Goal: Task Accomplishment & Management: Use online tool/utility

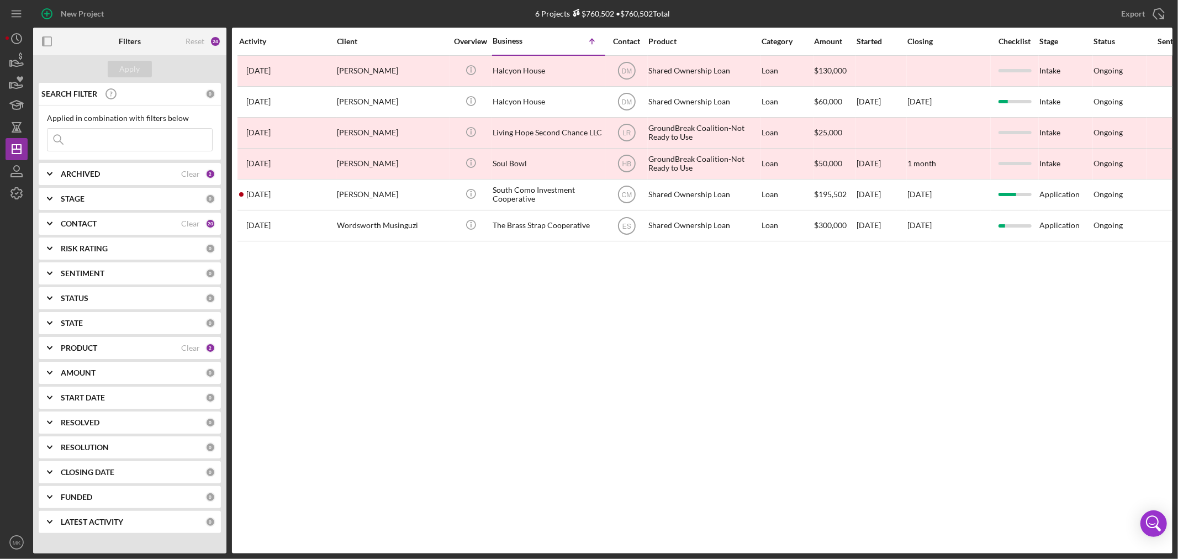
click at [118, 175] on div "ARCHIVED" at bounding box center [121, 174] width 120 height 9
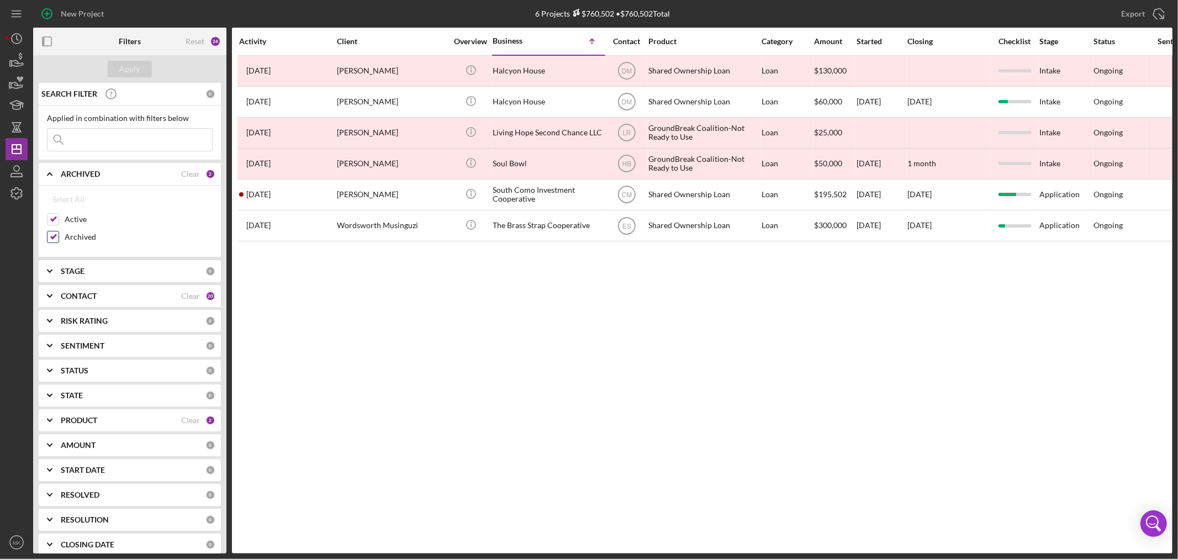
click at [55, 236] on input "Archived" at bounding box center [52, 236] width 11 height 11
checkbox input "false"
click at [86, 417] on b "PRODUCT" at bounding box center [79, 420] width 36 height 9
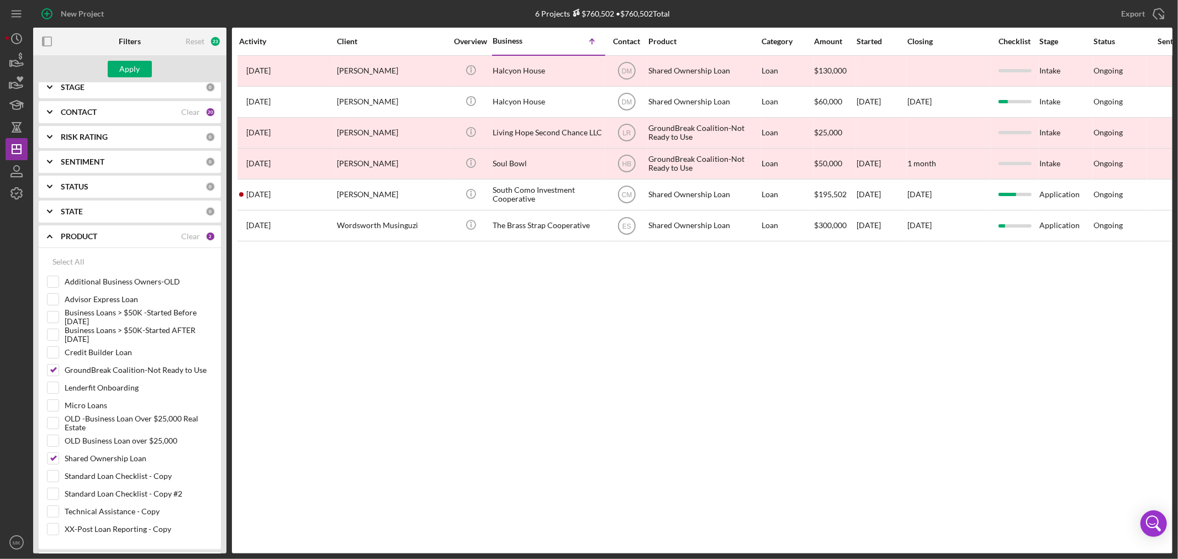
scroll to position [190, 0]
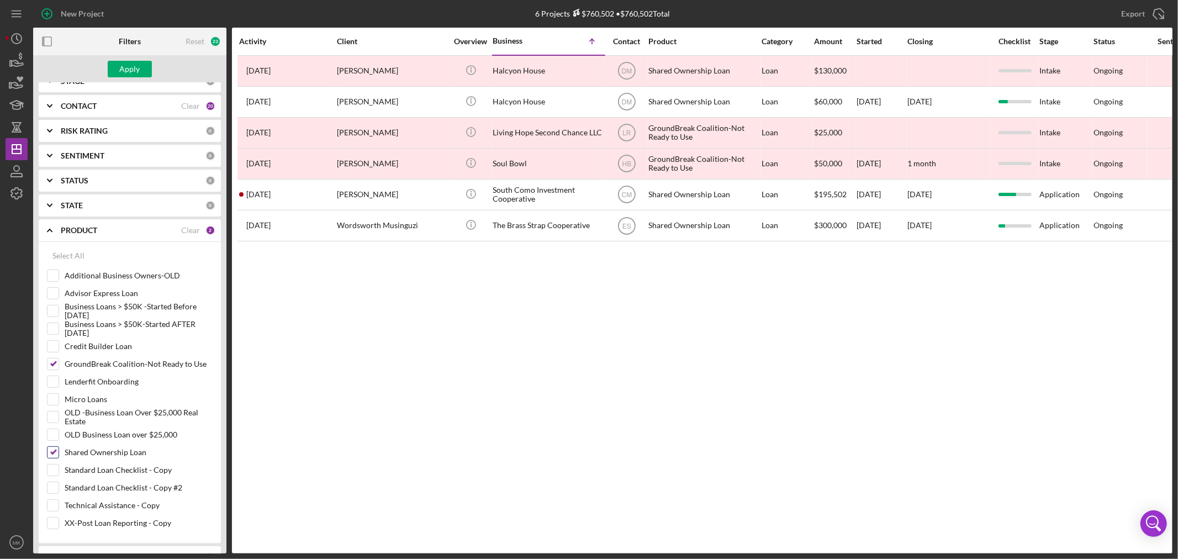
click at [52, 452] on input "Shared Ownership Loan" at bounding box center [52, 452] width 11 height 11
checkbox input "false"
click at [54, 360] on input "GroundBreak Coalition-Not Ready to Use" at bounding box center [52, 363] width 11 height 11
checkbox input "false"
click at [46, 231] on icon "Icon/Expander" at bounding box center [50, 230] width 28 height 28
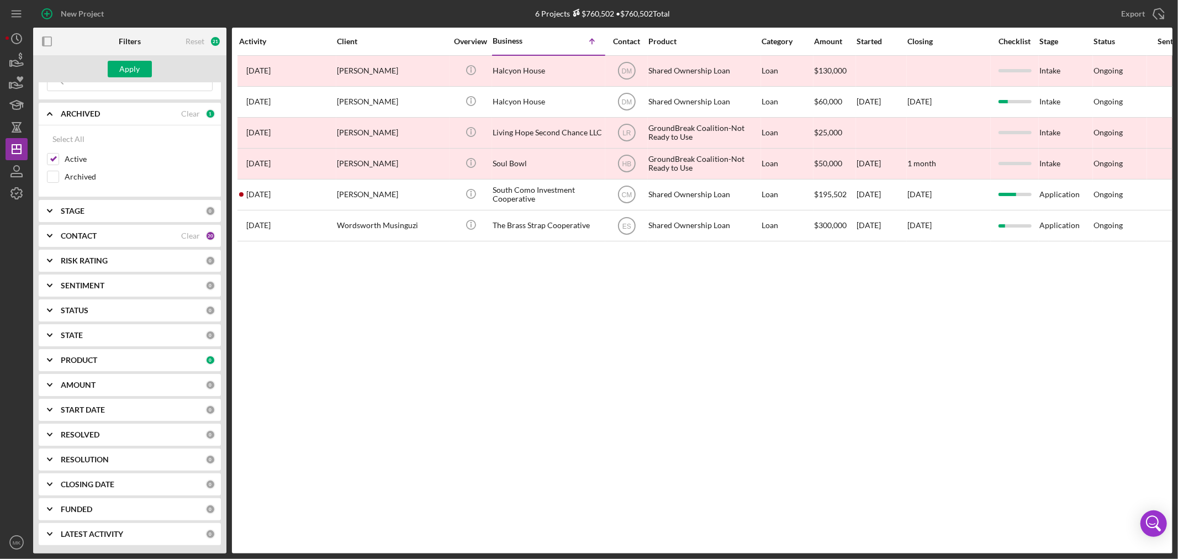
scroll to position [61, 0]
click at [130, 64] on div "Apply" at bounding box center [130, 69] width 20 height 17
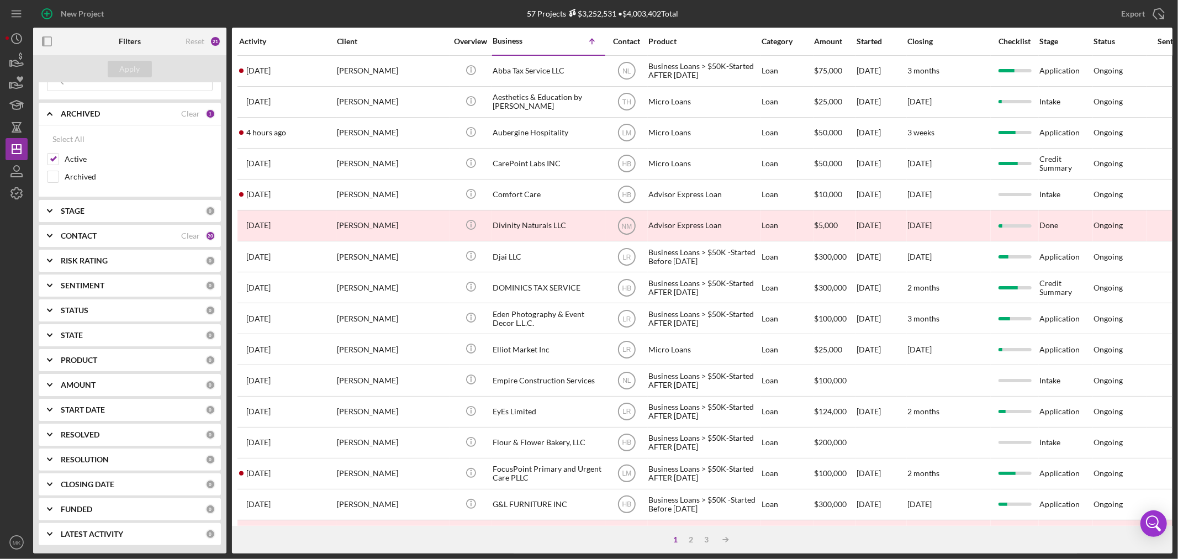
click at [627, 40] on div "Contact" at bounding box center [626, 41] width 41 height 9
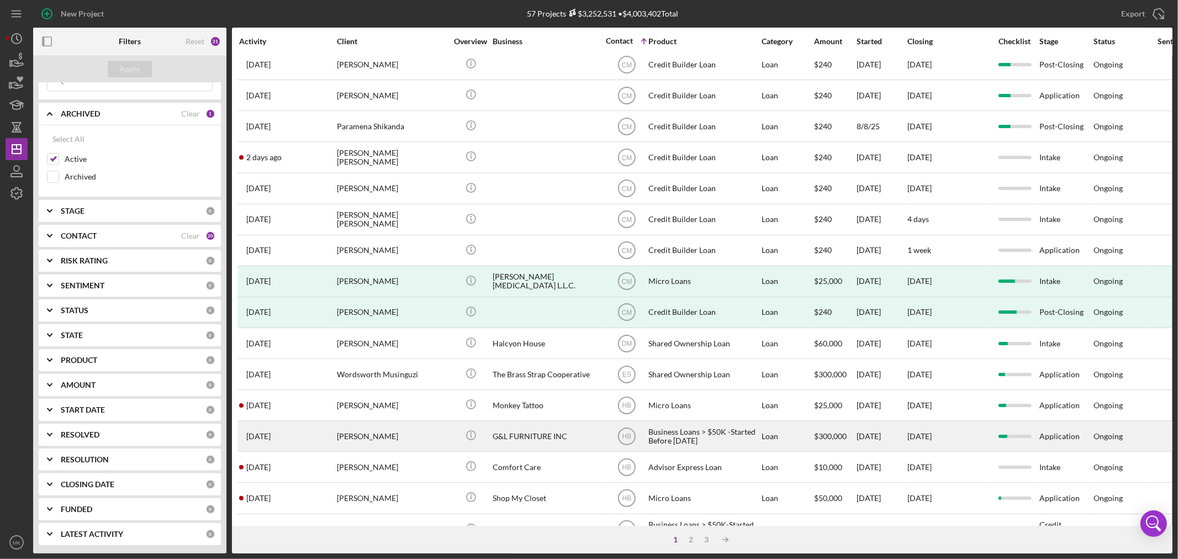
scroll to position [245, 0]
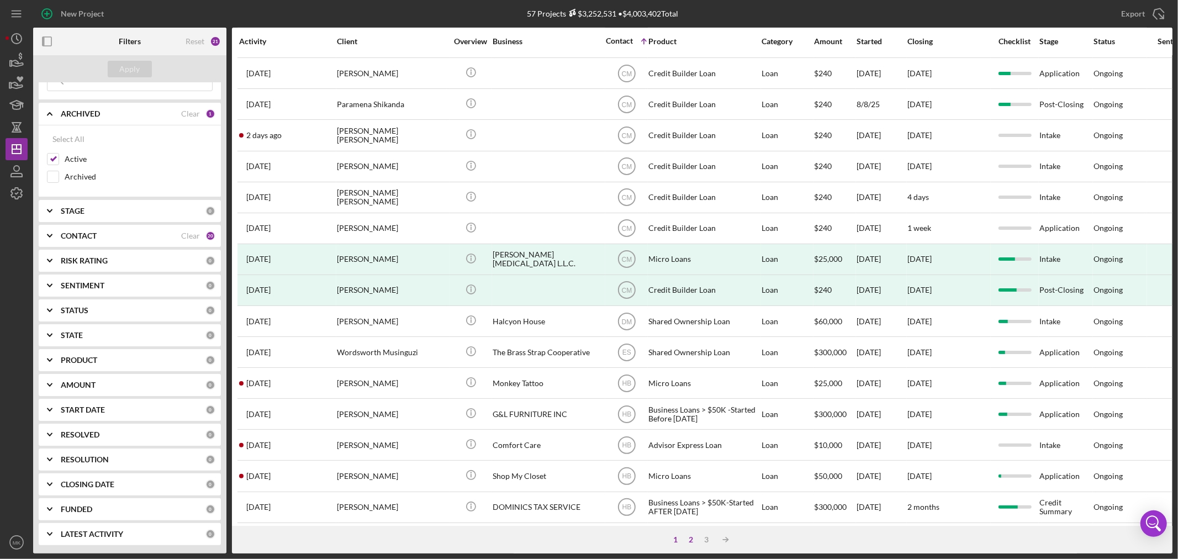
click at [691, 540] on div "2" at bounding box center [691, 539] width 15 height 9
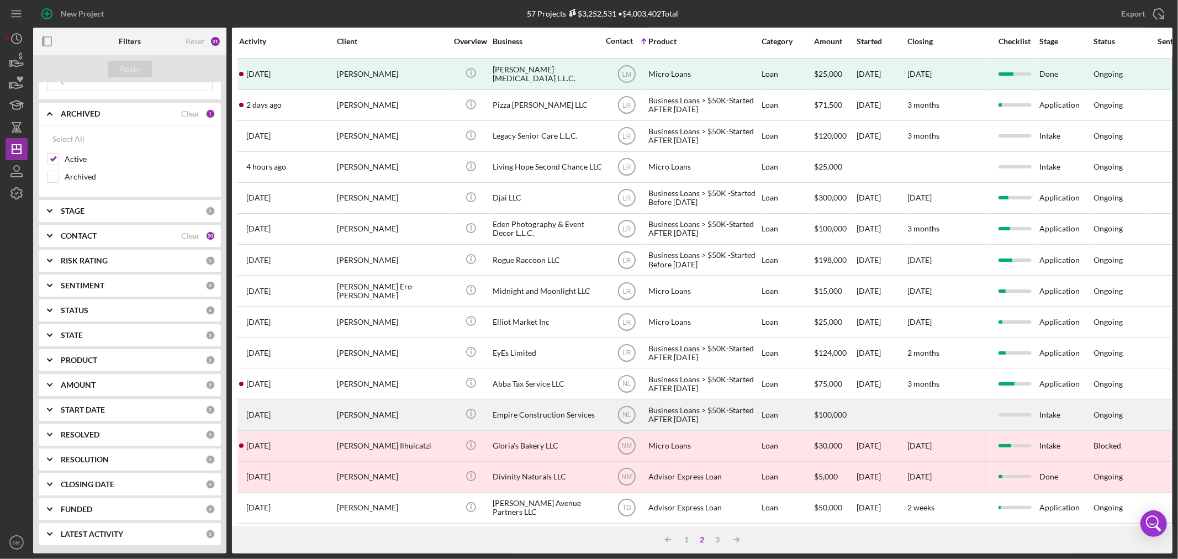
scroll to position [330, 0]
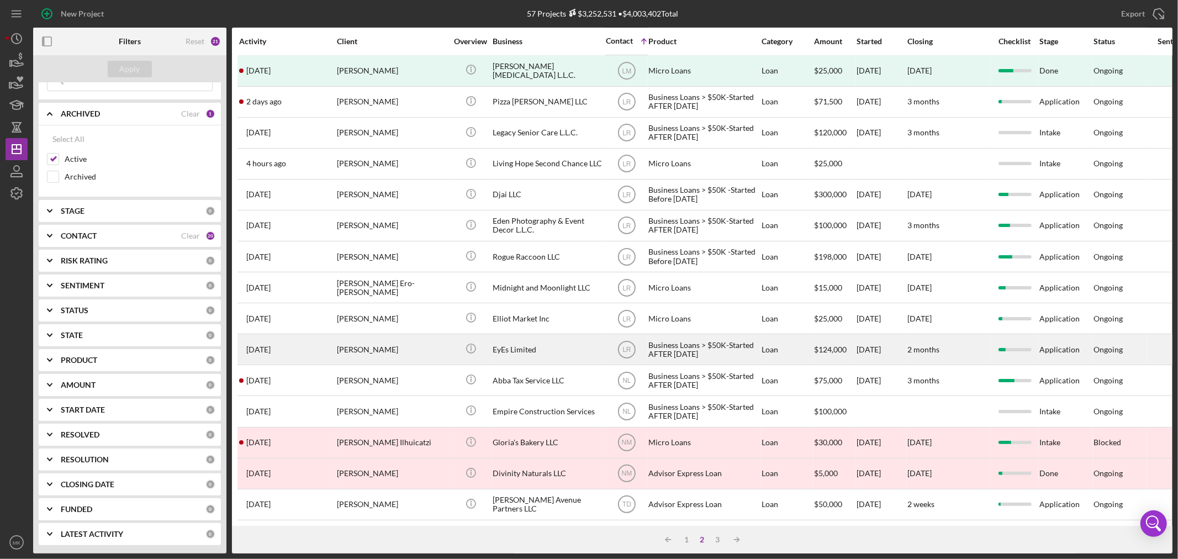
click at [525, 335] on div "EyEs Limited" at bounding box center [548, 349] width 110 height 29
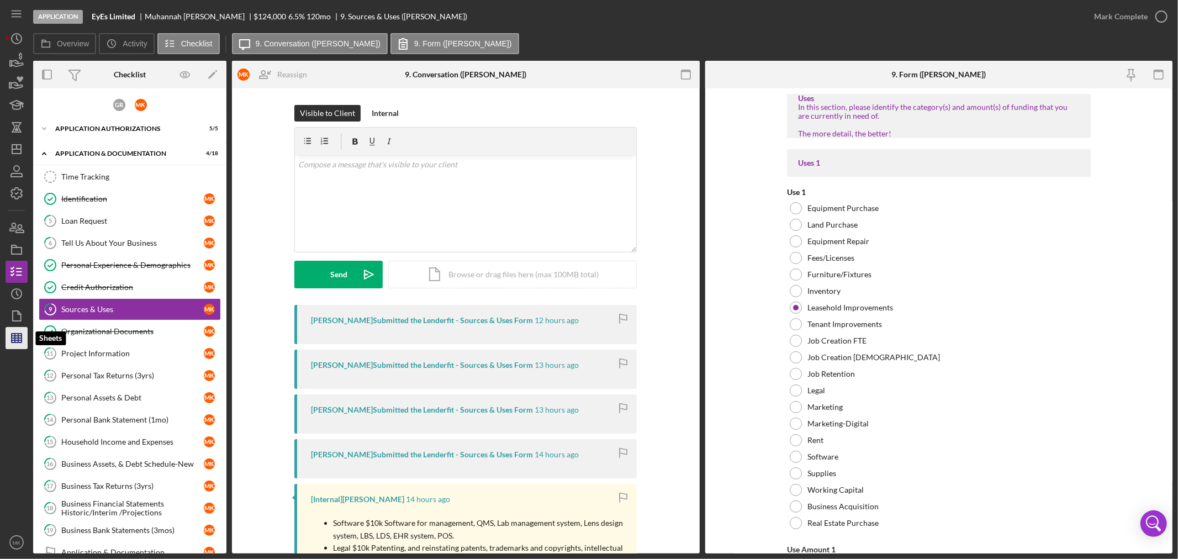
click at [18, 336] on line "button" at bounding box center [18, 338] width 0 height 9
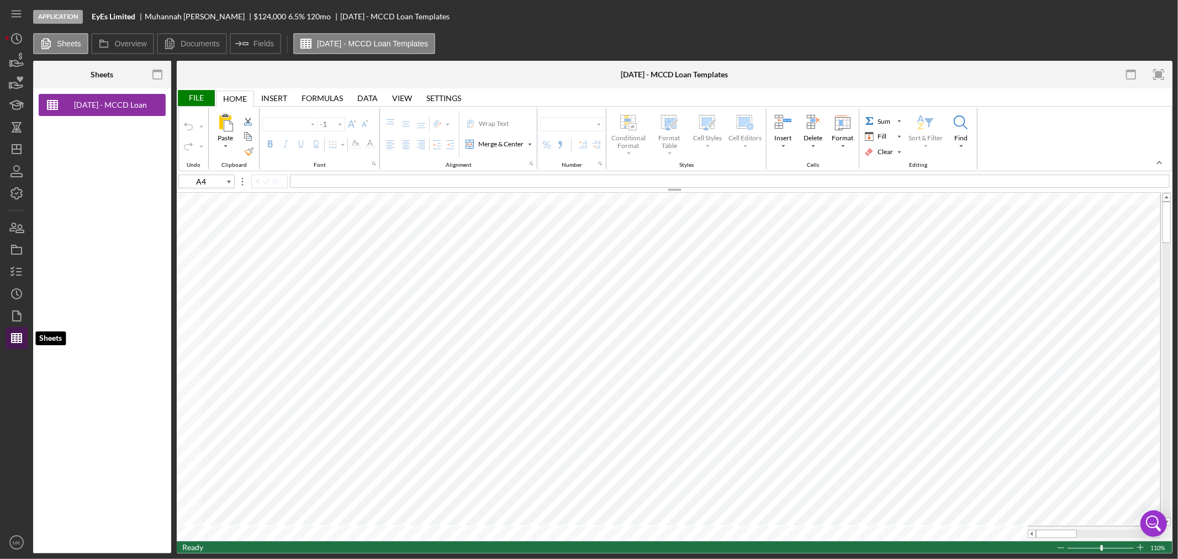
type input "Calibri"
type input "10"
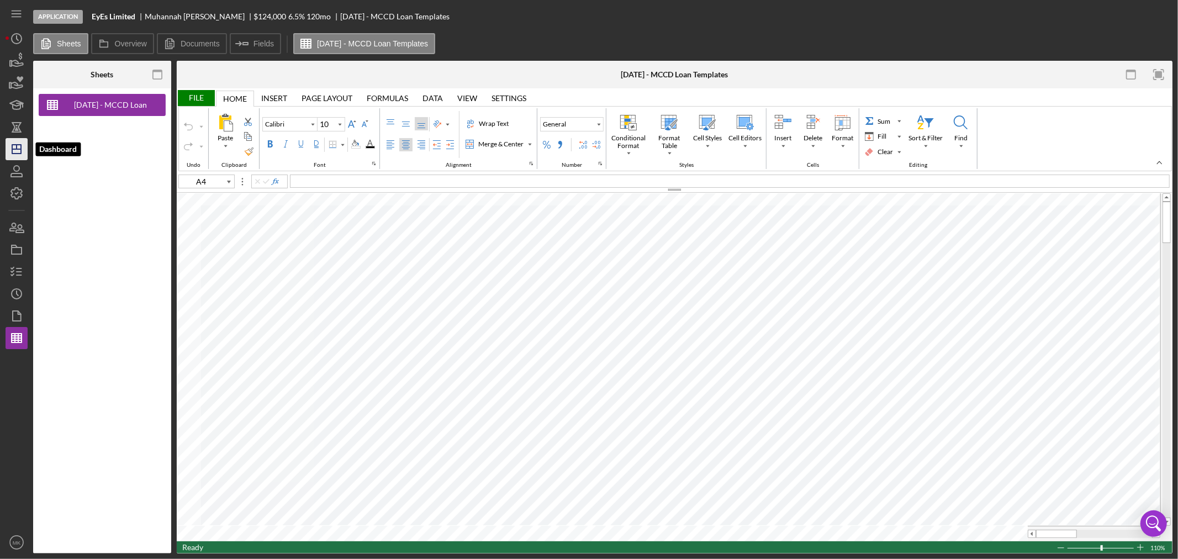
click at [15, 151] on icon "Icon/Dashboard" at bounding box center [17, 149] width 28 height 28
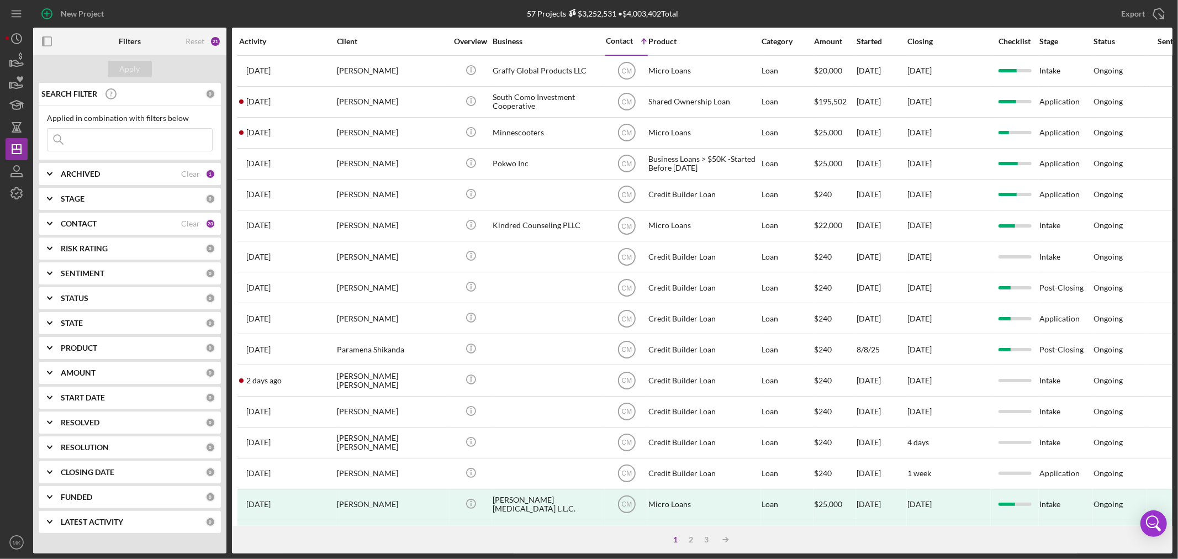
click at [71, 221] on b "CONTACT" at bounding box center [79, 223] width 36 height 9
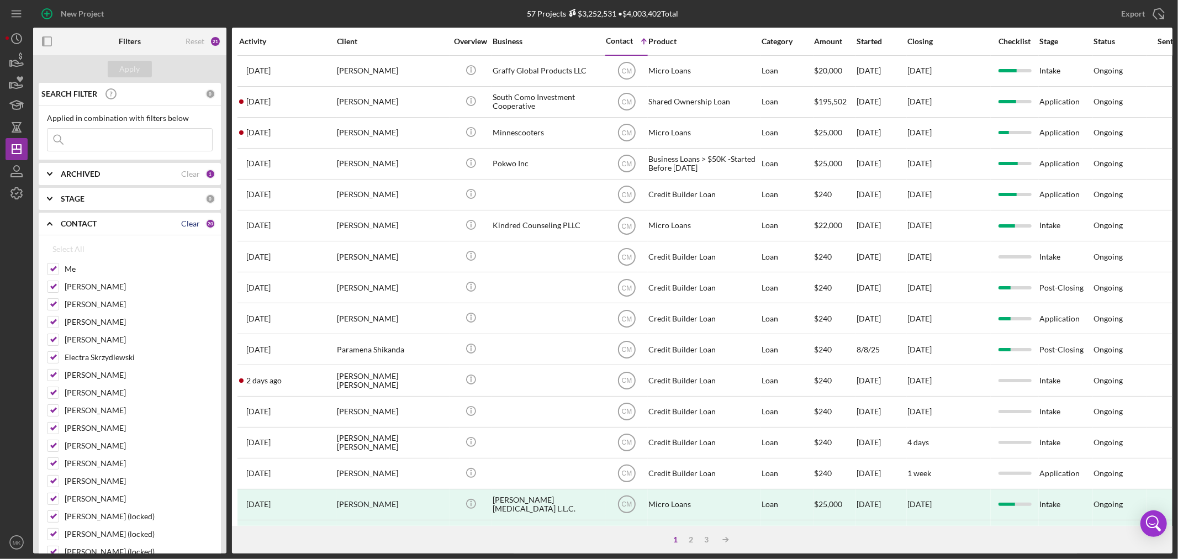
click at [192, 223] on div "Clear" at bounding box center [190, 223] width 19 height 9
checkbox input "false"
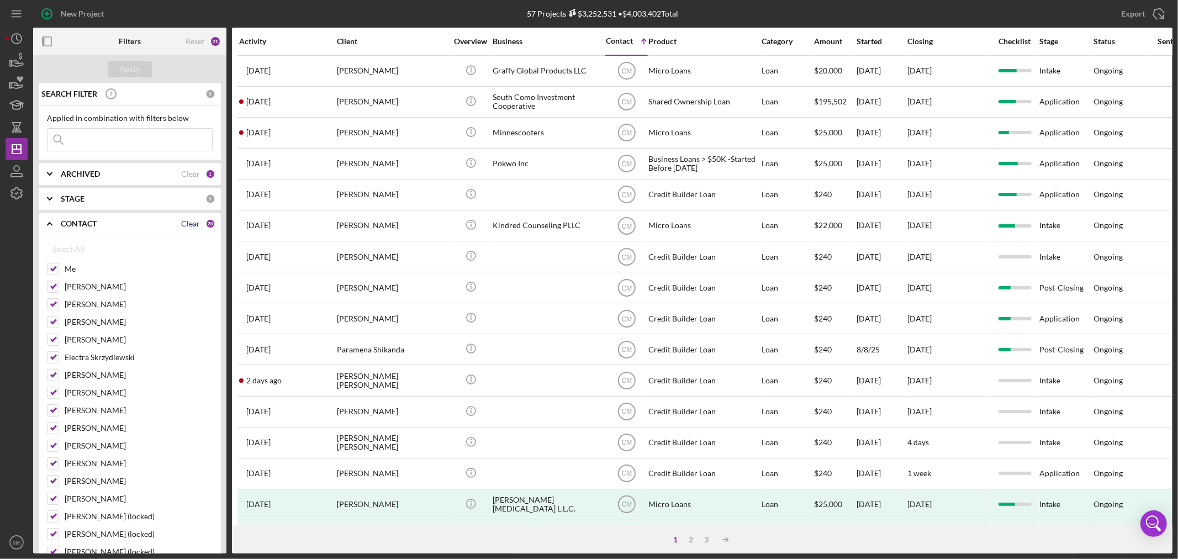
checkbox input "false"
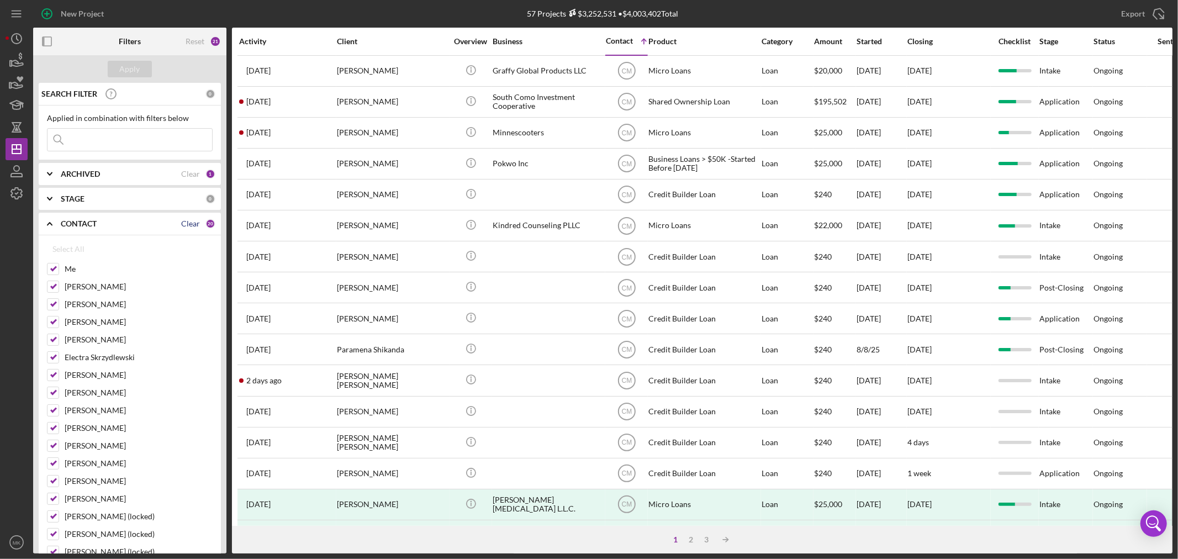
checkbox input "false"
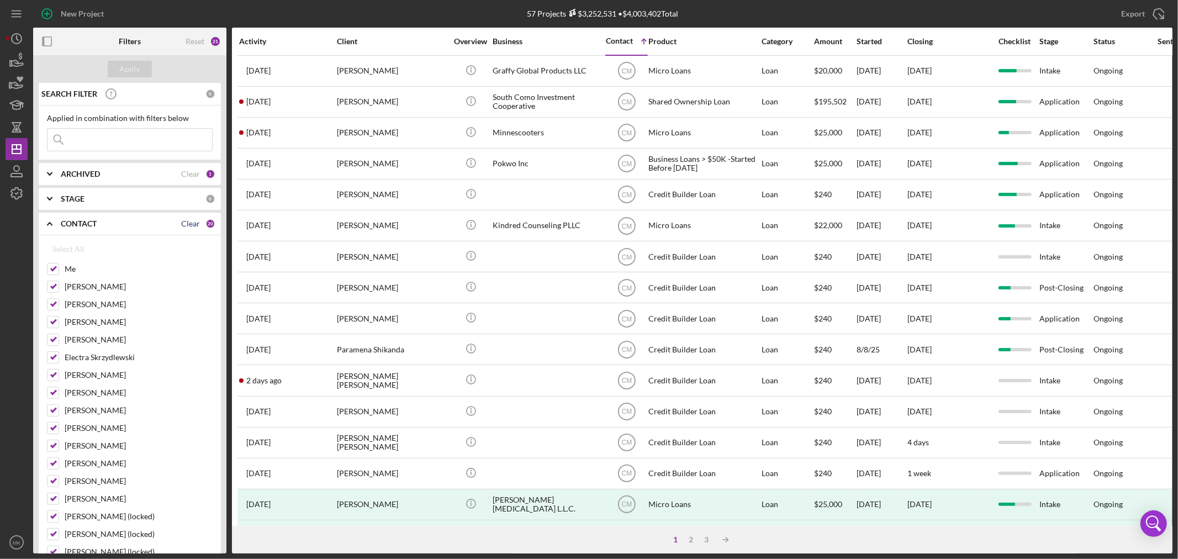
checkbox input "false"
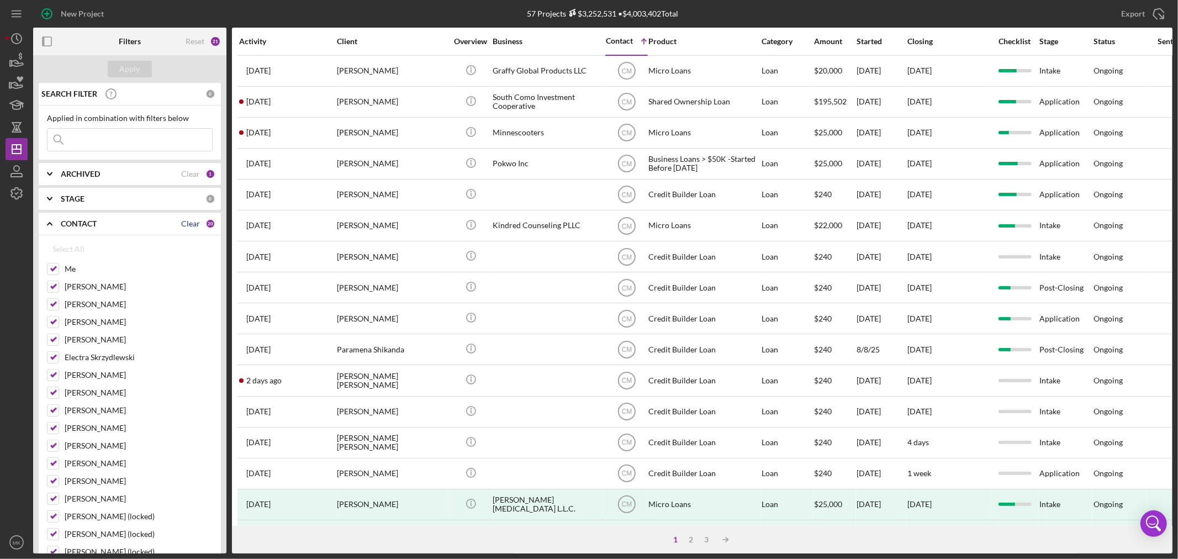
checkbox input "false"
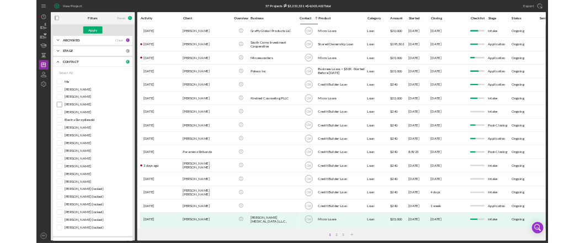
scroll to position [123, 0]
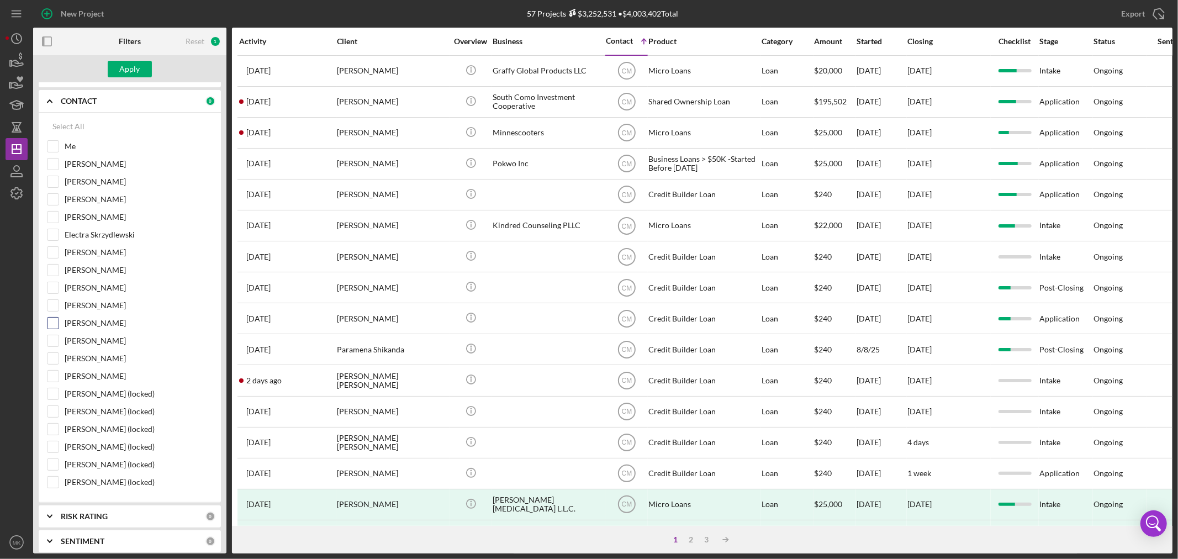
click at [55, 322] on input "[PERSON_NAME]" at bounding box center [52, 323] width 11 height 11
checkbox input "true"
click at [123, 75] on div "Apply" at bounding box center [130, 69] width 20 height 17
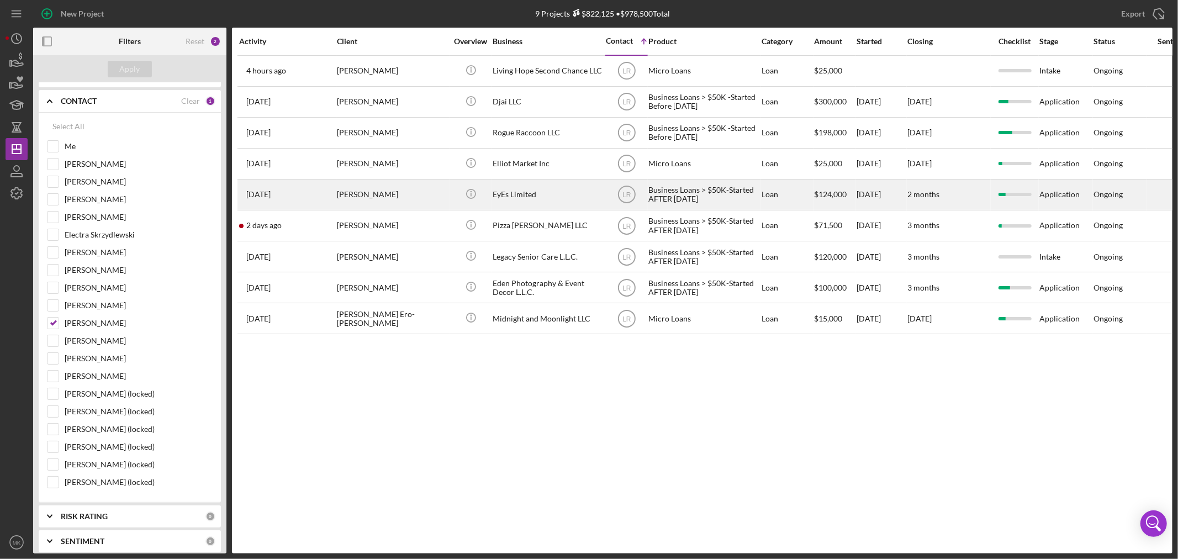
click at [525, 195] on div "EyEs Limited" at bounding box center [548, 194] width 110 height 29
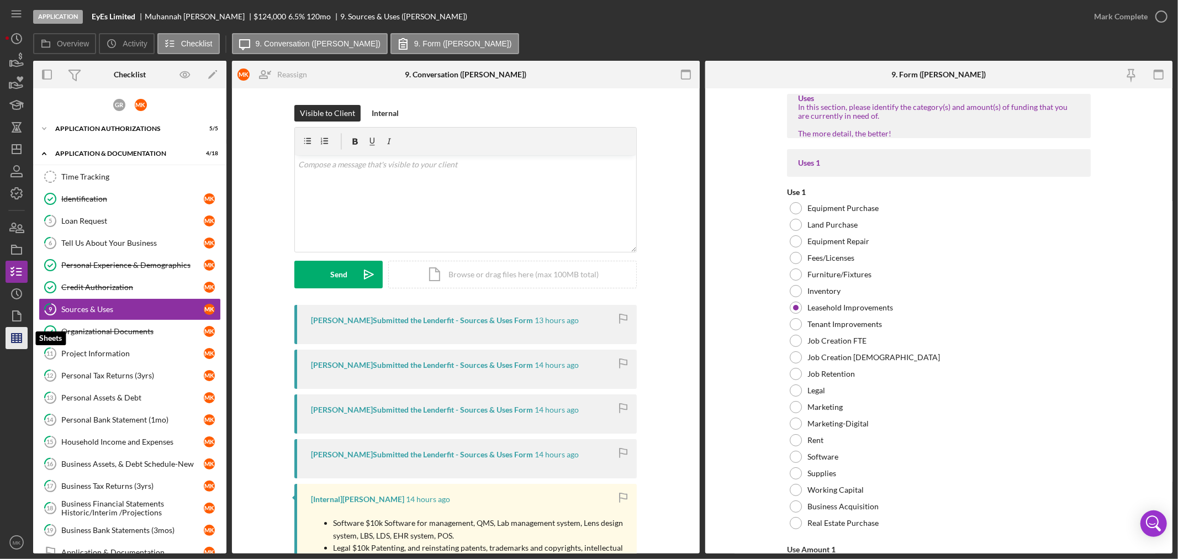
click at [24, 344] on icon "button" at bounding box center [17, 338] width 28 height 28
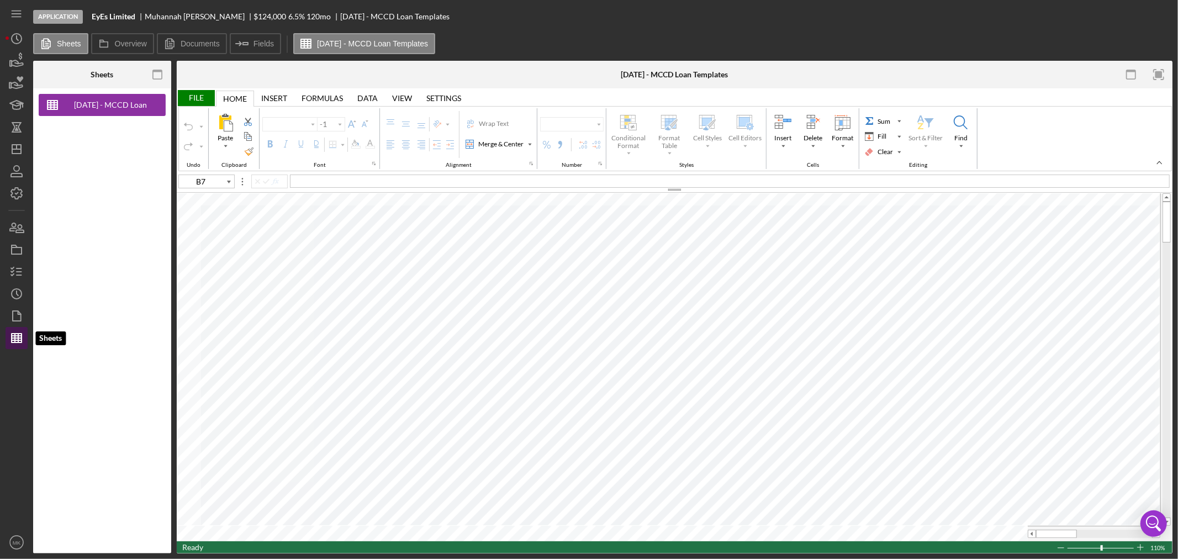
type input "Calibri"
type input "9"
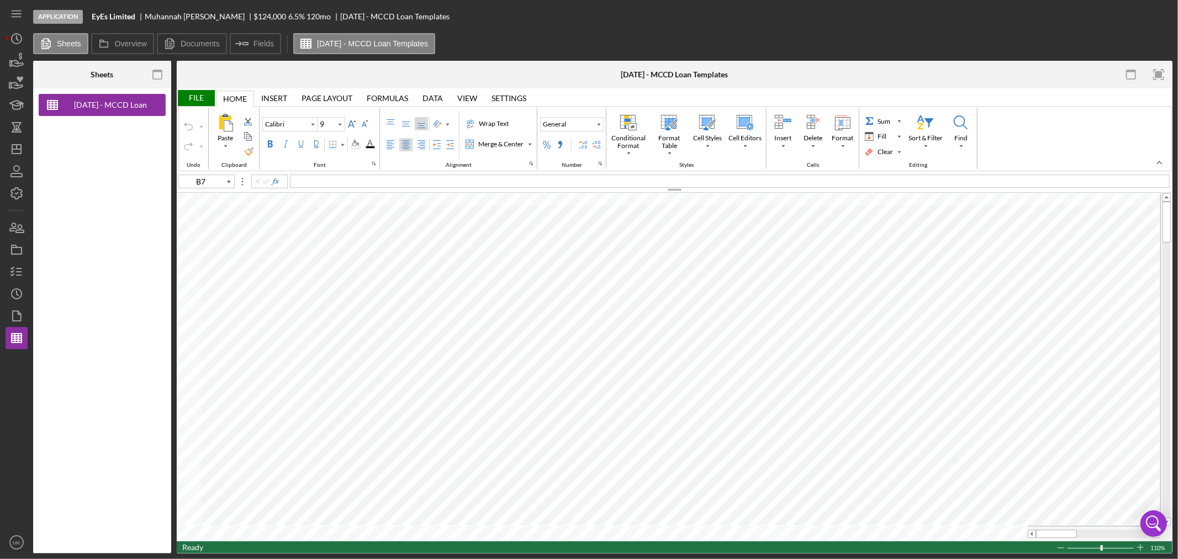
type input "A1"
type input "11"
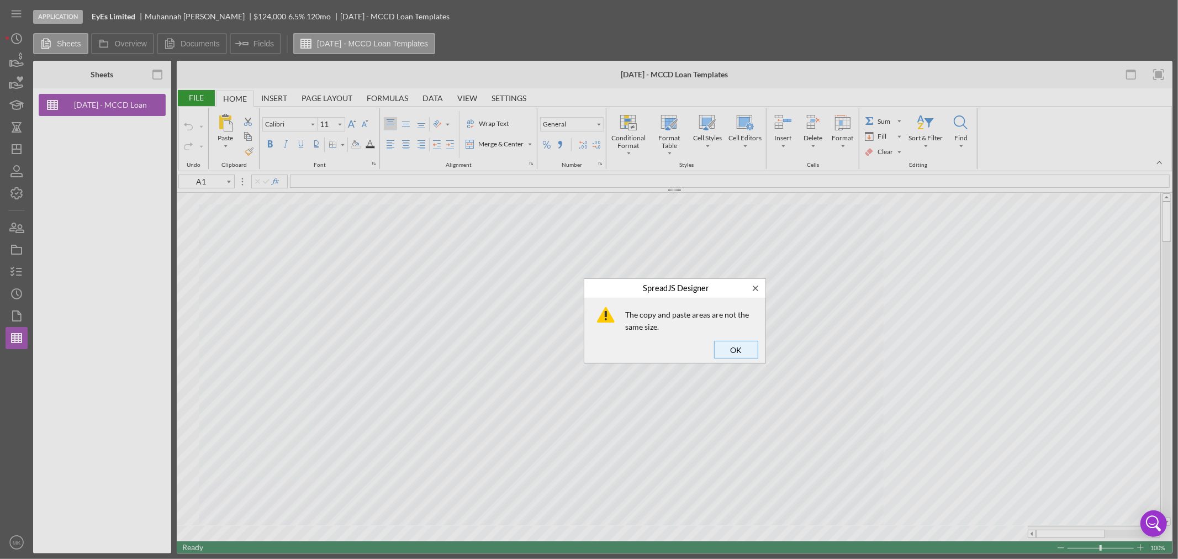
click at [732, 349] on span "OK" at bounding box center [736, 349] width 36 height 15
click at [733, 345] on span "OK" at bounding box center [736, 349] width 36 height 15
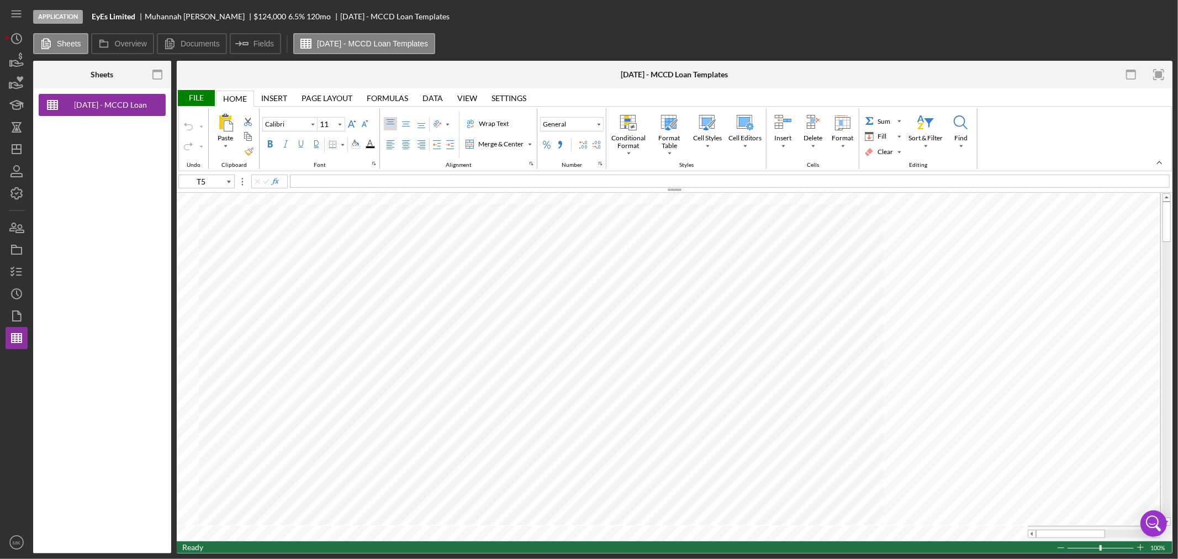
click at [827, 190] on div at bounding box center [675, 190] width 996 height 6
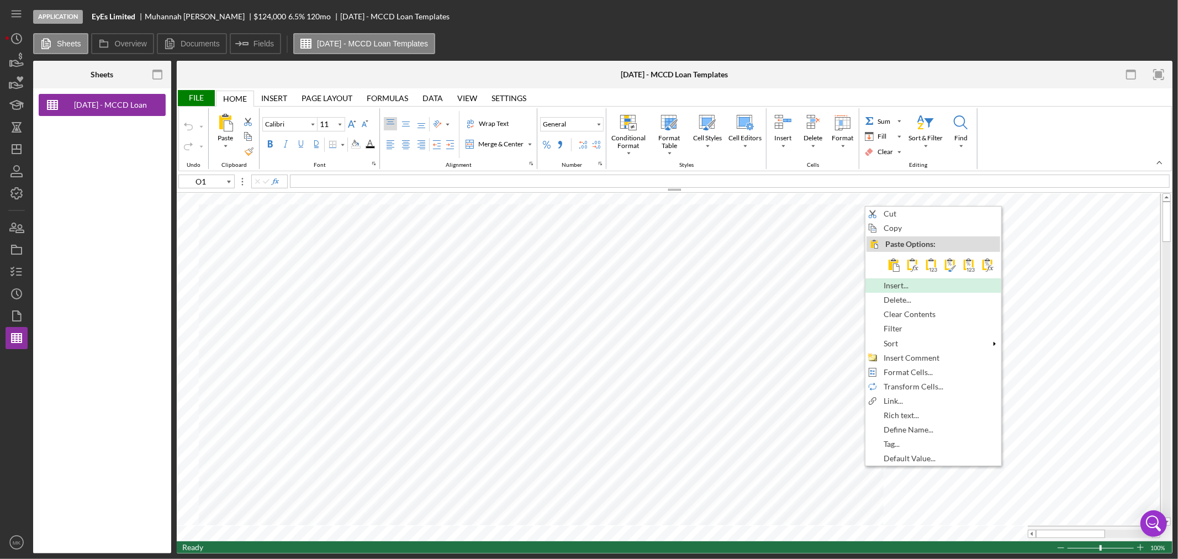
click at [940, 284] on div "Insert..." at bounding box center [933, 285] width 134 height 12
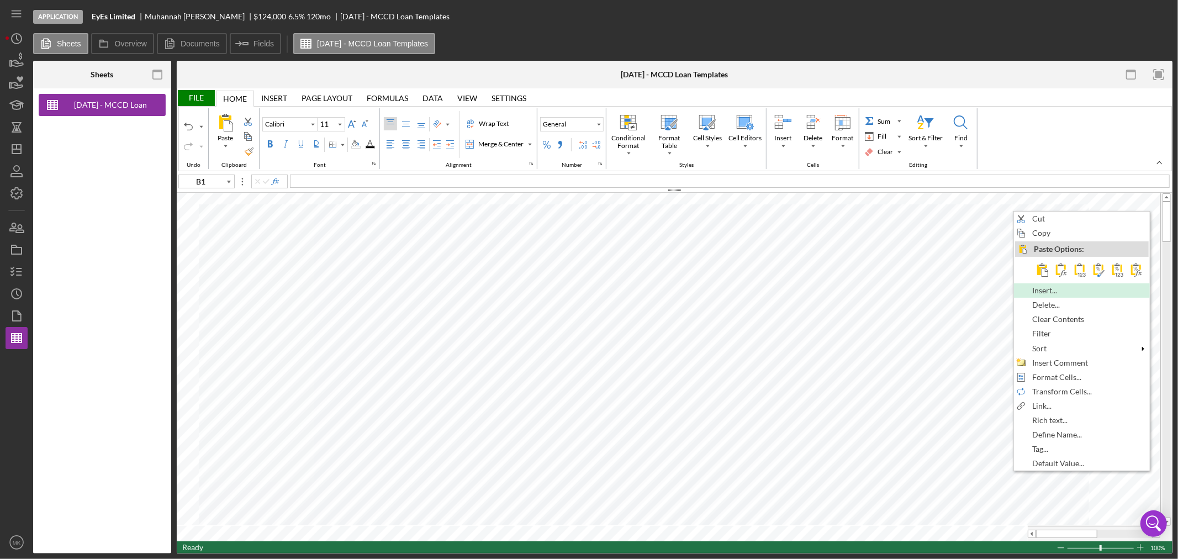
click at [1101, 290] on div "Insert..." at bounding box center [1082, 290] width 134 height 12
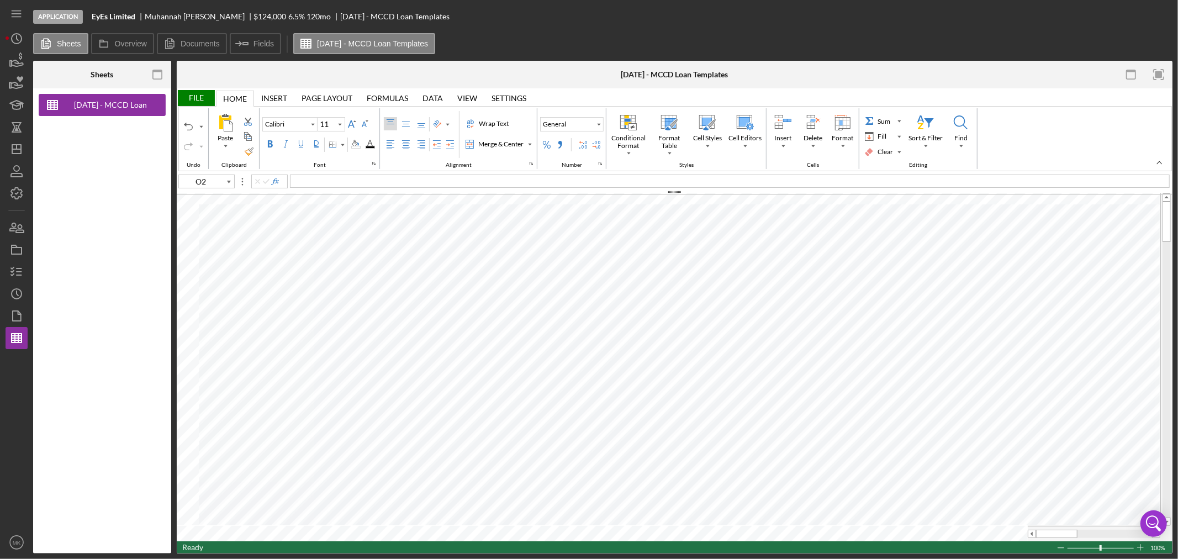
drag, startPoint x: 694, startPoint y: 191, endPoint x: 848, endPoint y: 193, distance: 154.6
click at [848, 193] on div at bounding box center [675, 192] width 996 height 6
click at [1113, 521] on table at bounding box center [675, 368] width 996 height 346
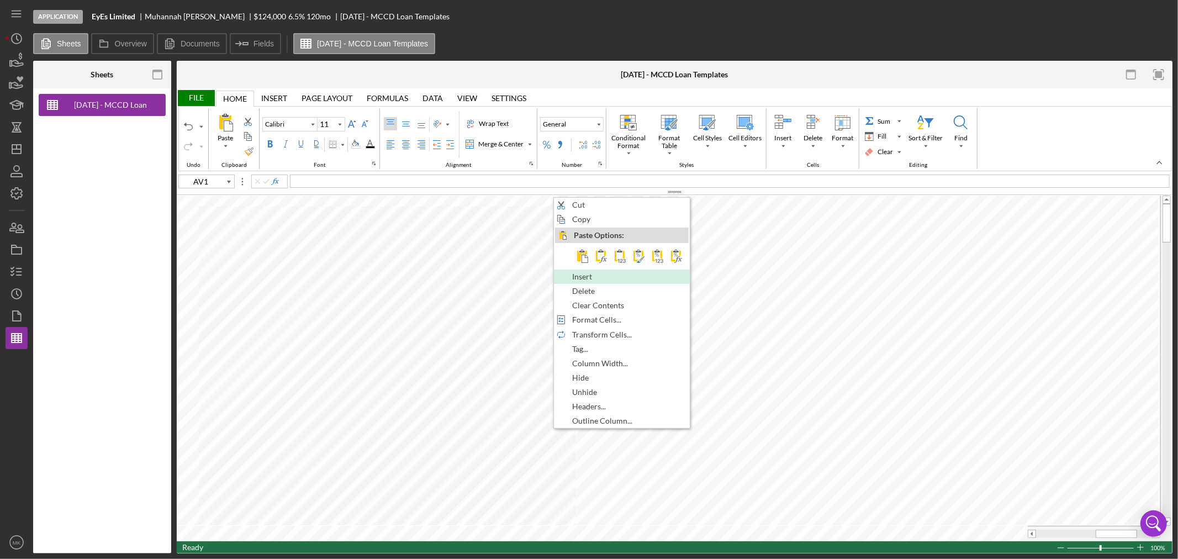
click at [659, 276] on div "Insert" at bounding box center [622, 277] width 134 height 12
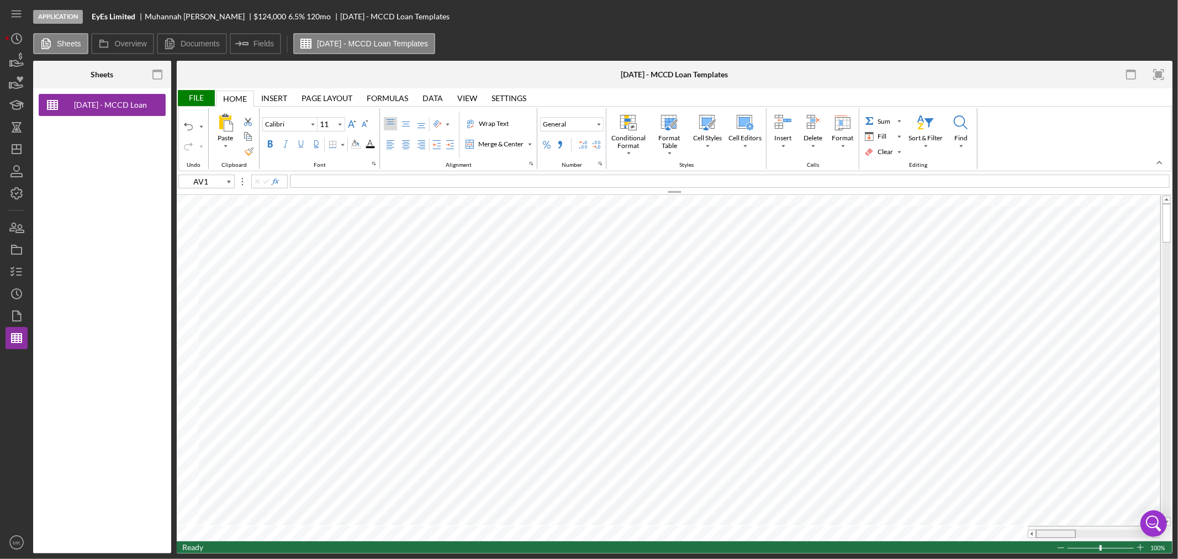
click at [920, 540] on tr at bounding box center [669, 533] width 984 height 15
click at [224, 139] on div "Paste" at bounding box center [225, 138] width 20 height 10
type input "A1"
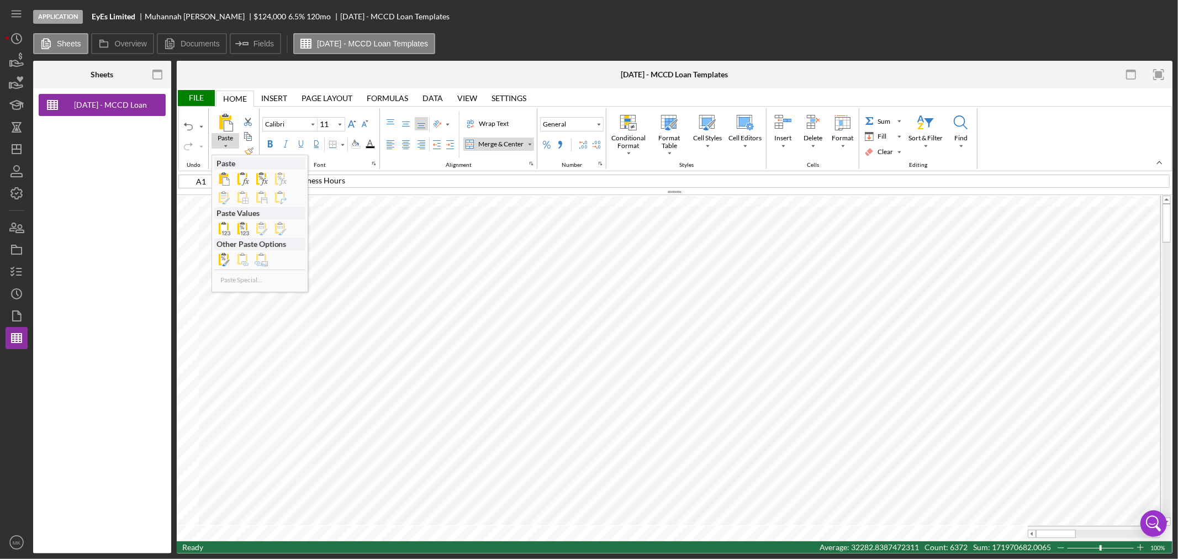
type input "Play"
type input "N5"
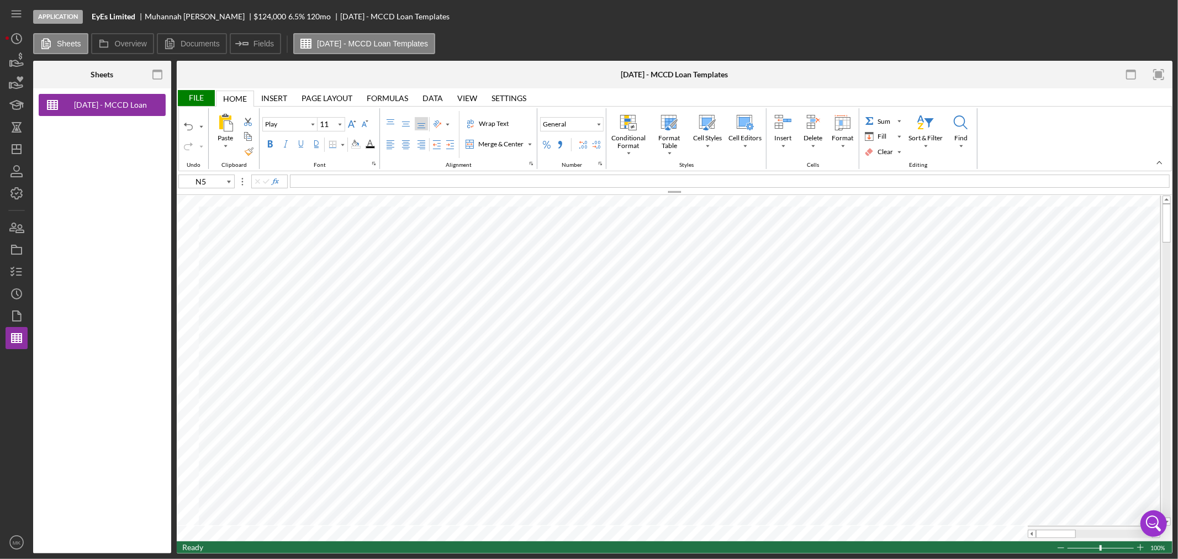
click at [200, 98] on div "File" at bounding box center [196, 98] width 38 height 16
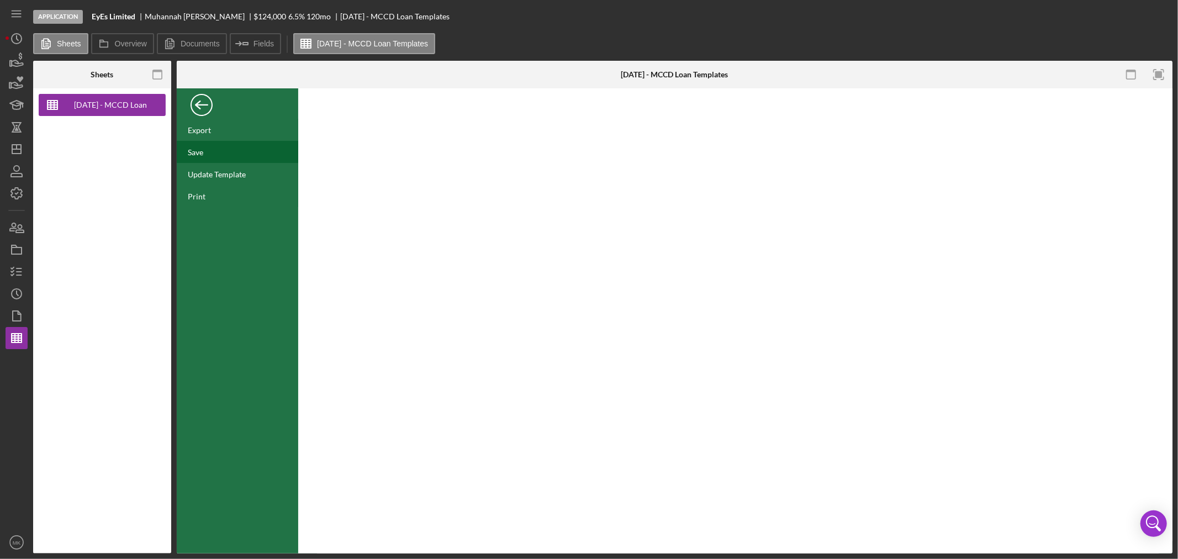
click at [199, 152] on div "Save" at bounding box center [195, 151] width 15 height 9
click at [199, 103] on div "Back" at bounding box center [202, 102] width 22 height 22
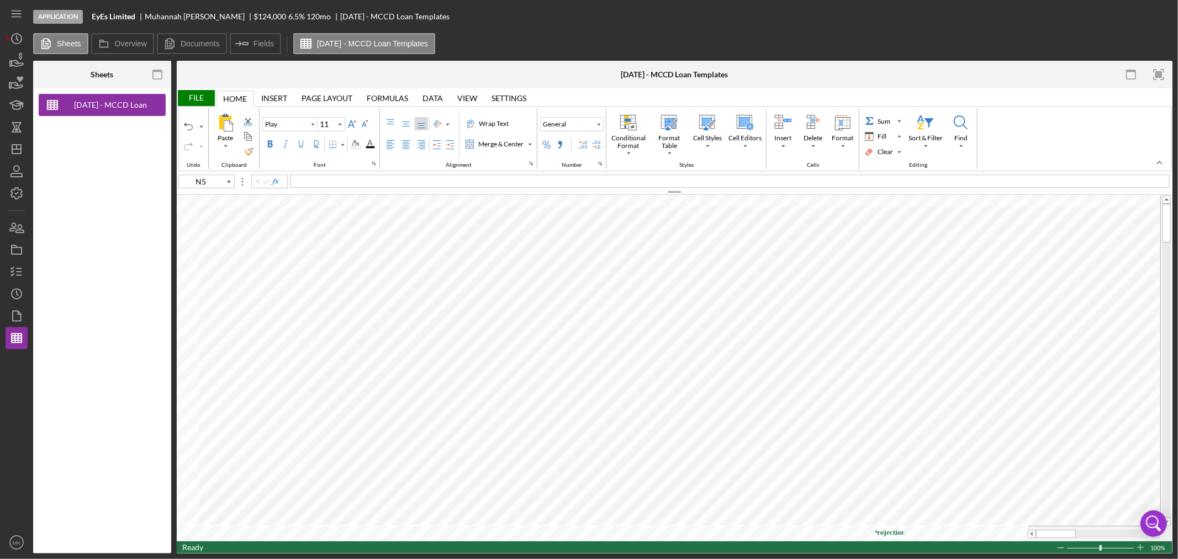
scroll to position [0, 31]
type input "Client Projections"
type input "P7"
